Goal: Obtain resource: Download file/media

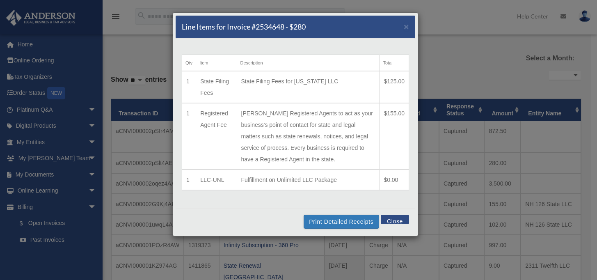
select select
click at [381, 217] on button "Close" at bounding box center [395, 219] width 28 height 9
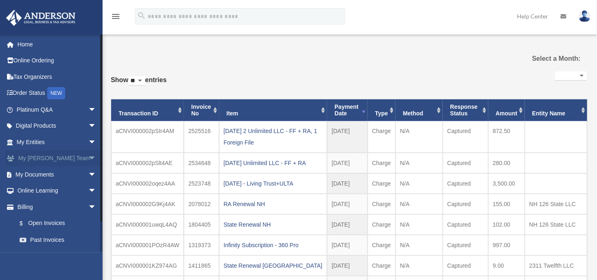
click at [88, 155] on span "arrow_drop_down" at bounding box center [96, 158] width 16 height 17
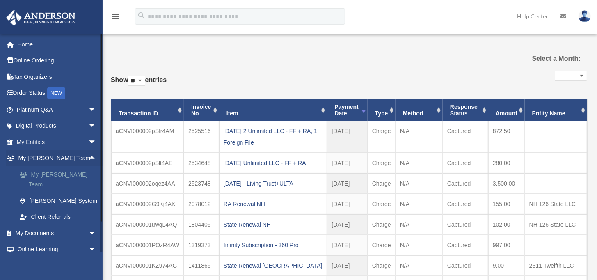
click at [72, 173] on link "My [PERSON_NAME] Team" at bounding box center [59, 179] width 97 height 26
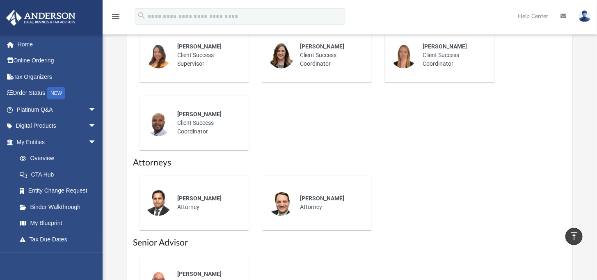
scroll to position [328, 0]
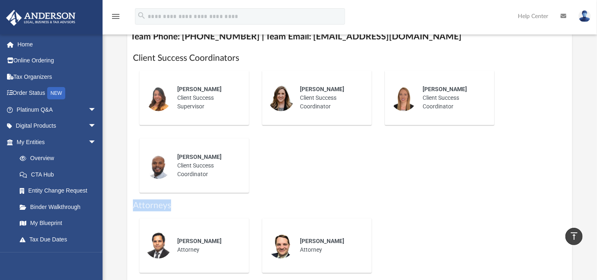
drag, startPoint x: 133, startPoint y: 215, endPoint x: 197, endPoint y: 215, distance: 63.6
click at [197, 211] on h1 "Attorneys" at bounding box center [350, 205] width 434 height 12
drag, startPoint x: 197, startPoint y: 215, endPoint x: 249, endPoint y: 74, distance: 150.7
click at [249, 64] on h1 "Client Success Coordinators" at bounding box center [350, 58] width 434 height 12
click at [131, 76] on div "Client Success Coordinators Alex Gomez Client Success Supervisor Carlye Martins…" at bounding box center [349, 245] width 445 height 398
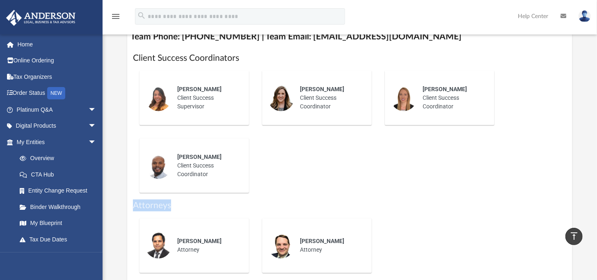
drag, startPoint x: 132, startPoint y: 218, endPoint x: 186, endPoint y: 216, distance: 53.8
click at [186, 216] on div "Client Success Coordinators Alex Gomez Client Success Supervisor Carlye Martins…" at bounding box center [349, 245] width 445 height 398
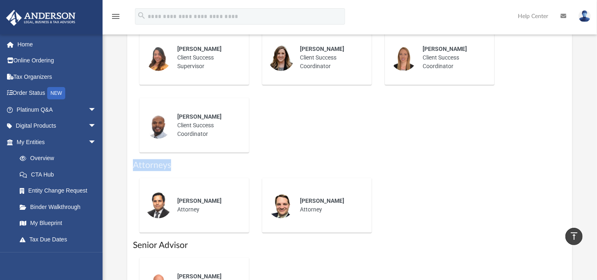
scroll to position [410, 0]
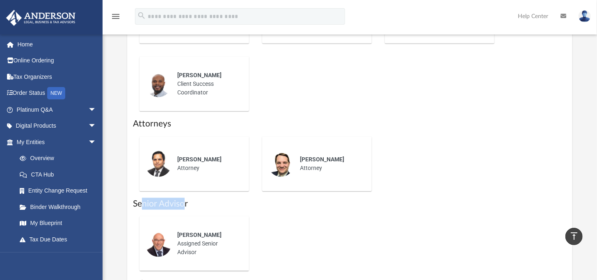
drag, startPoint x: 185, startPoint y: 216, endPoint x: 144, endPoint y: 213, distance: 41.1
click at [144, 210] on h1 "Senior Advisor" at bounding box center [350, 204] width 434 height 12
drag, startPoint x: 135, startPoint y: 214, endPoint x: 205, endPoint y: 212, distance: 70.2
click at [205, 210] on h1 "Senior Advisor" at bounding box center [350, 204] width 434 height 12
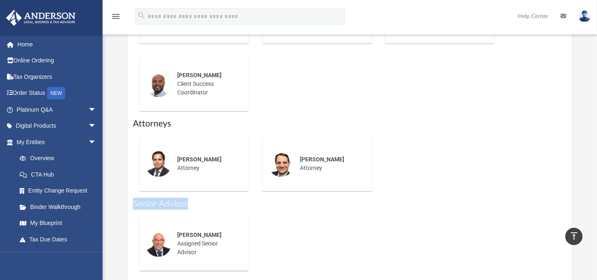
click at [205, 210] on h1 "Senior Advisor" at bounding box center [350, 204] width 434 height 12
click at [169, 210] on h1 "Senior Advisor" at bounding box center [350, 204] width 434 height 12
click at [186, 210] on h1 "Senior Advisor" at bounding box center [350, 204] width 434 height 12
drag, startPoint x: 188, startPoint y: 215, endPoint x: 133, endPoint y: 215, distance: 55.4
click at [133, 210] on h1 "Senior Advisor" at bounding box center [350, 204] width 434 height 12
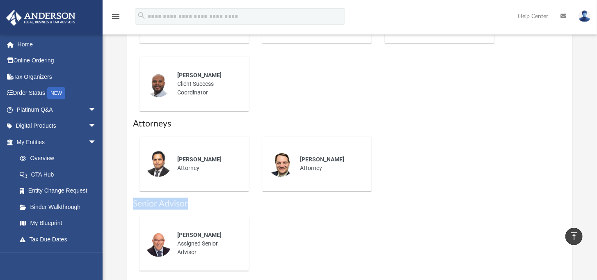
click at [133, 215] on div "Client Success Coordinators Alex Gomez Client Success Supervisor Carlye Martins…" at bounding box center [349, 164] width 445 height 398
click at [134, 210] on h1 "Senior Advisor" at bounding box center [350, 204] width 434 height 12
drag, startPoint x: 133, startPoint y: 213, endPoint x: 198, endPoint y: 210, distance: 64.4
click at [198, 210] on h1 "Senior Advisor" at bounding box center [350, 204] width 434 height 12
click at [88, 141] on span "arrow_drop_down" at bounding box center [96, 142] width 16 height 17
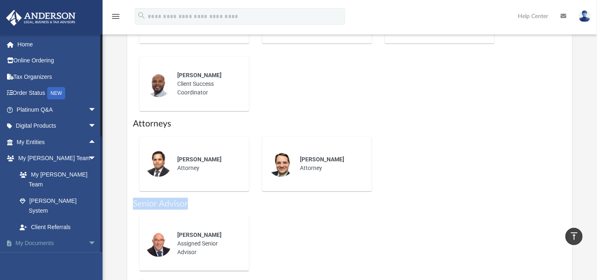
click at [88, 235] on span "arrow_drop_down" at bounding box center [96, 243] width 16 height 17
click at [88, 251] on span "arrow_drop_down" at bounding box center [96, 259] width 16 height 17
click at [88, 251] on span "arrow_drop_up" at bounding box center [96, 259] width 16 height 17
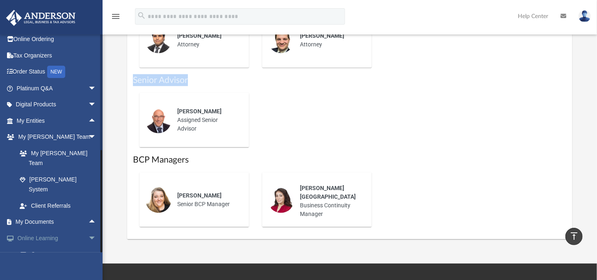
scroll to position [0, 0]
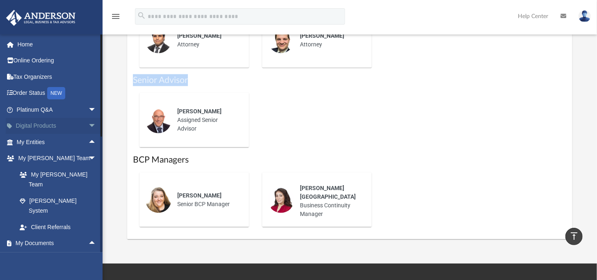
click at [59, 123] on link "Digital Products arrow_drop_down" at bounding box center [57, 126] width 103 height 16
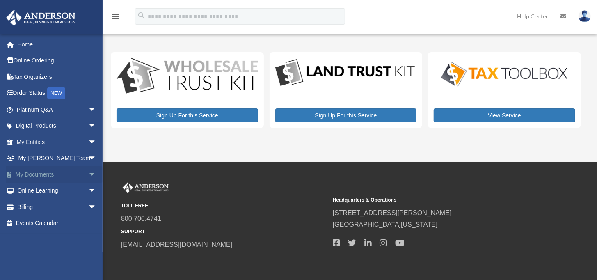
click at [88, 175] on span "arrow_drop_down" at bounding box center [96, 174] width 16 height 17
click at [88, 174] on span "arrow_drop_up" at bounding box center [96, 174] width 16 height 17
click at [88, 186] on span "arrow_drop_down" at bounding box center [96, 191] width 16 height 17
click at [45, 240] on link "Resources" at bounding box center [59, 239] width 97 height 16
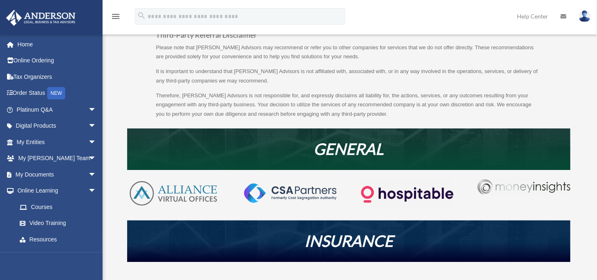
scroll to position [123, 0]
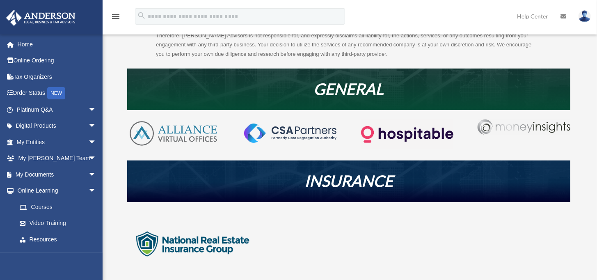
click at [416, 130] on img at bounding box center [407, 134] width 92 height 30
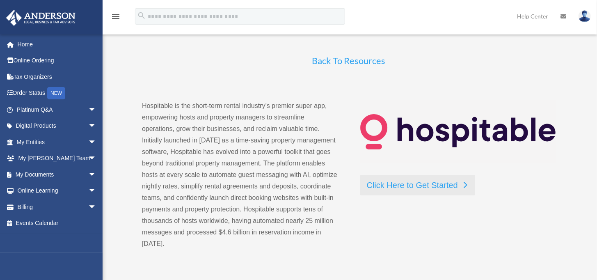
click at [386, 183] on link "Click Here to Get Started" at bounding box center [417, 185] width 115 height 21
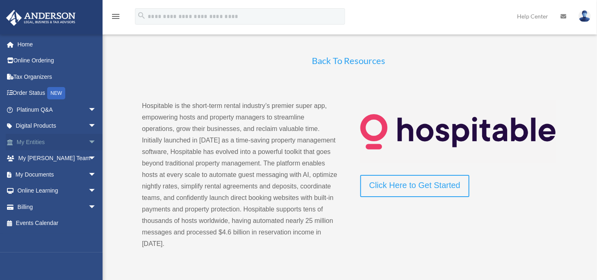
click at [88, 141] on span "arrow_drop_down" at bounding box center [96, 142] width 16 height 17
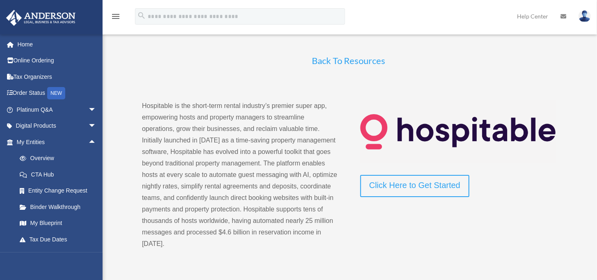
click at [14, 273] on div "802ajr@gmail.com Sign Out 802ajr@gmail.com Home Online Ordering Tax Organizers …" at bounding box center [51, 174] width 103 height 280
click at [88, 142] on span "arrow_drop_up" at bounding box center [96, 142] width 16 height 17
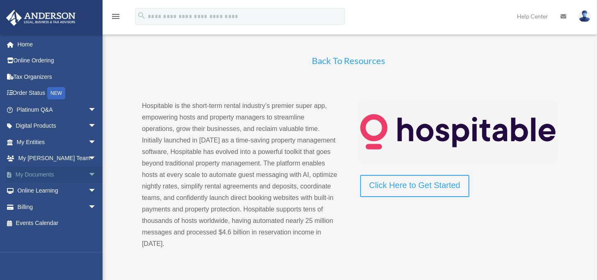
click at [88, 175] on span "arrow_drop_down" at bounding box center [96, 174] width 16 height 17
click at [36, 190] on link "Box" at bounding box center [59, 191] width 97 height 16
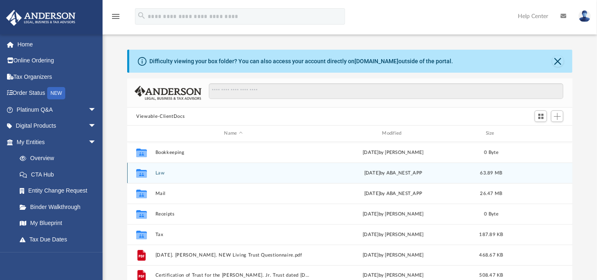
click at [158, 173] on button "Law" at bounding box center [233, 172] width 156 height 5
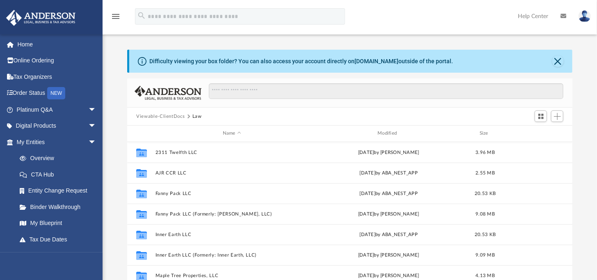
click at [393, 129] on div "Name Modified Size" at bounding box center [349, 134] width 445 height 16
click at [389, 133] on div "Modified" at bounding box center [388, 133] width 153 height 7
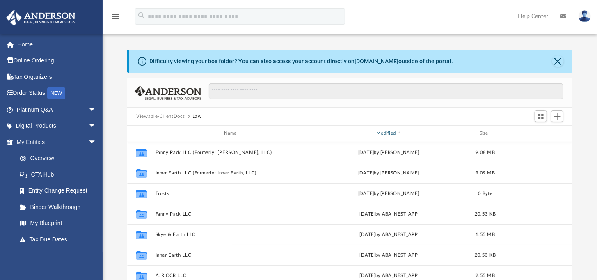
click at [389, 133] on div "Modified" at bounding box center [388, 133] width 153 height 7
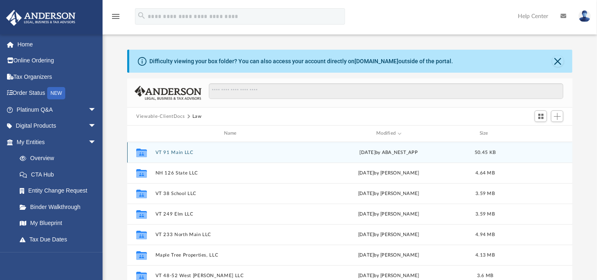
click at [167, 153] on button "VT 91 Main LLC" at bounding box center [231, 152] width 153 height 5
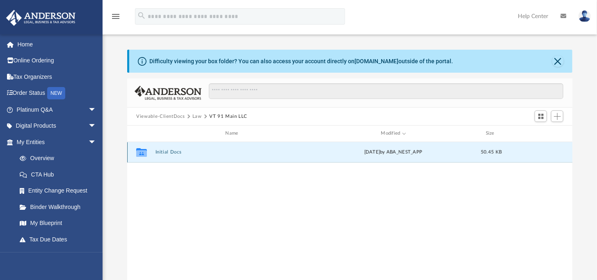
click at [167, 153] on button "Initial Docs" at bounding box center [233, 151] width 156 height 5
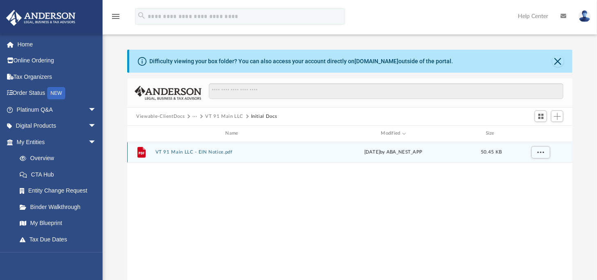
click at [167, 153] on button "VT 91 Main LLC - EIN Notice.pdf" at bounding box center [233, 151] width 156 height 5
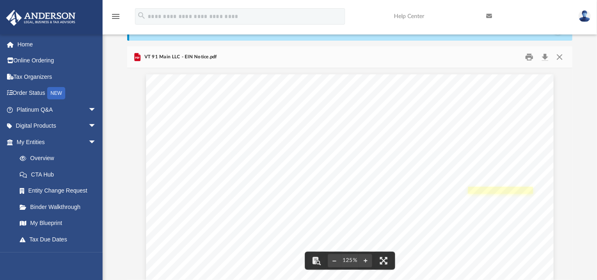
click at [486, 188] on link "Page 1" at bounding box center [500, 190] width 65 height 7
